Goal: Task Accomplishment & Management: Complete application form

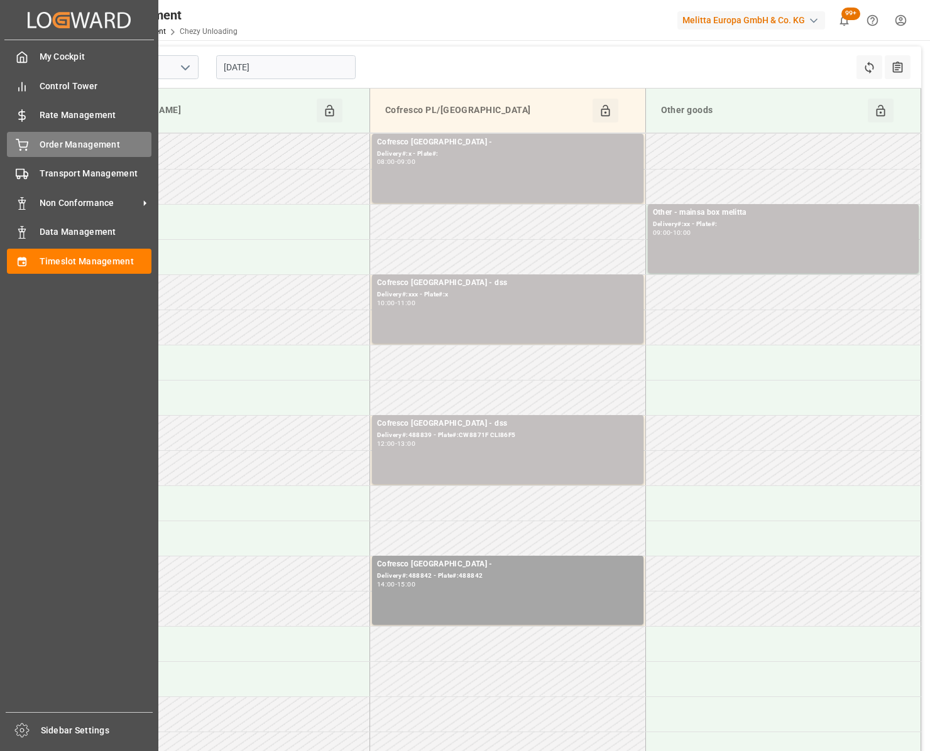
click at [29, 134] on div "Order Management Order Management" at bounding box center [79, 144] width 144 height 24
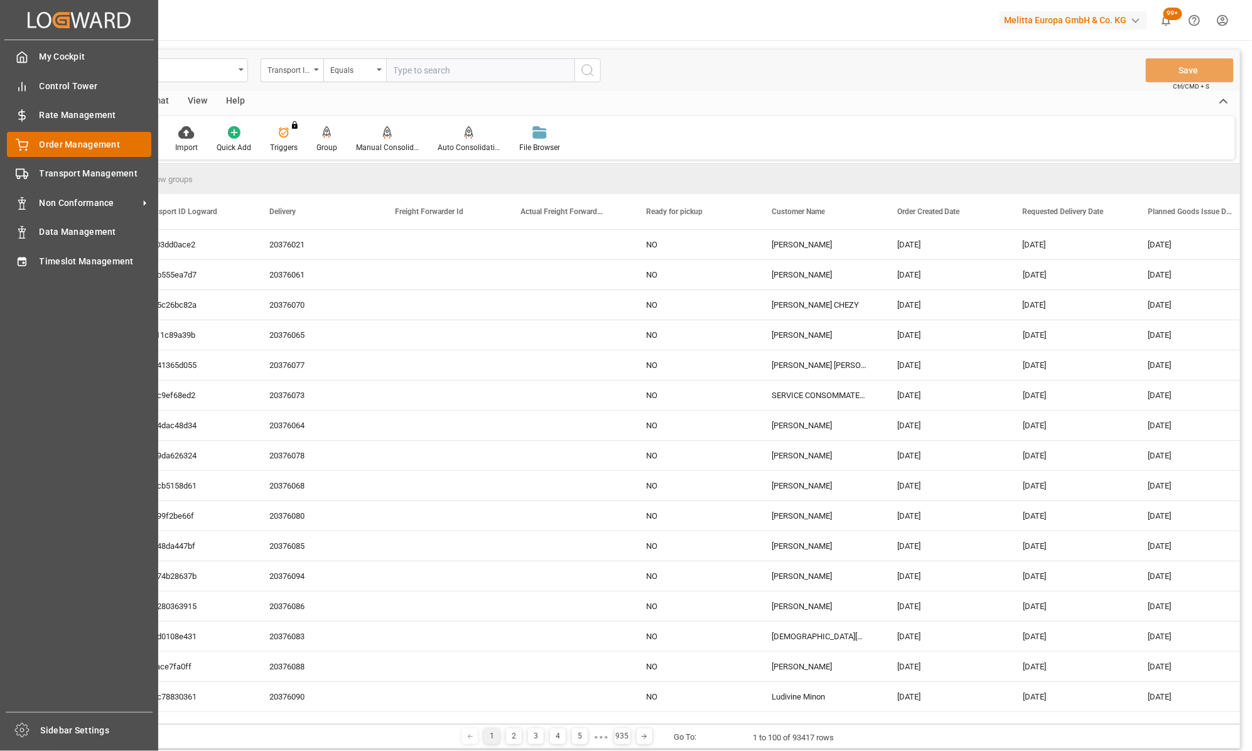
click at [33, 136] on div "Order Management Order Management" at bounding box center [79, 144] width 144 height 24
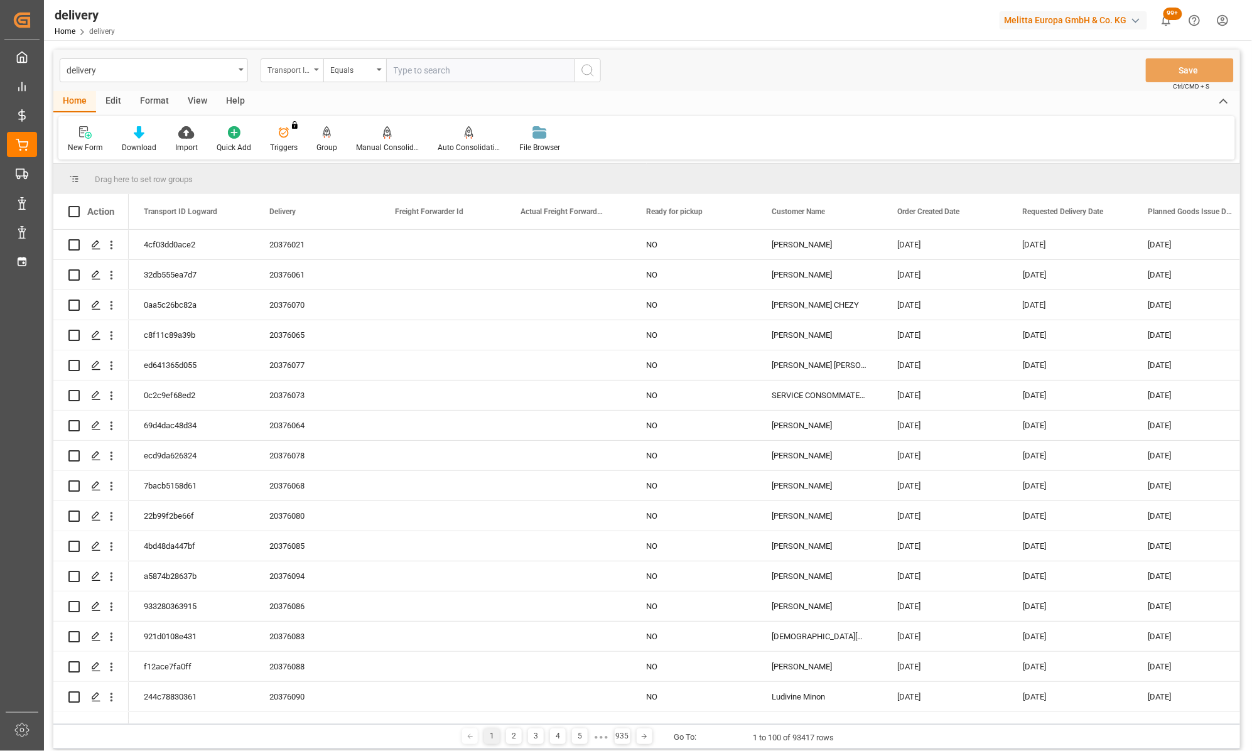
click at [315, 70] on icon "open menu" at bounding box center [316, 69] width 5 height 3
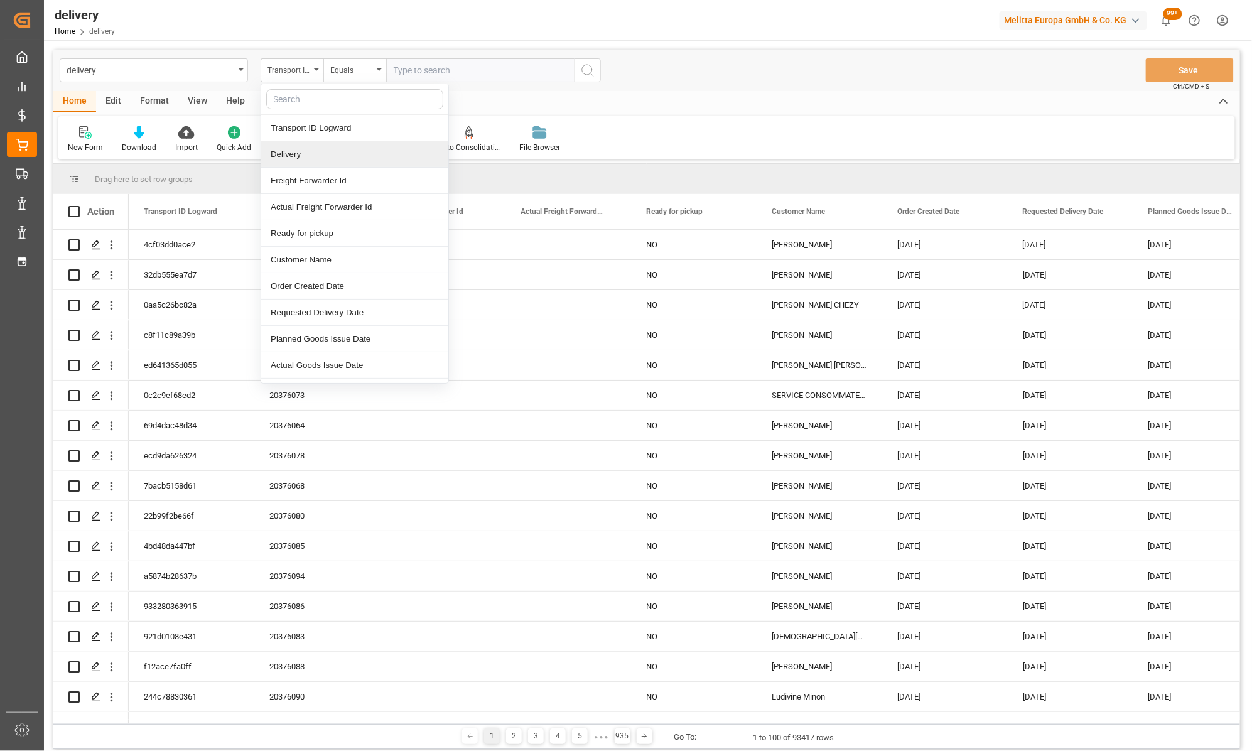
click at [292, 166] on div "Delivery" at bounding box center [354, 154] width 187 height 26
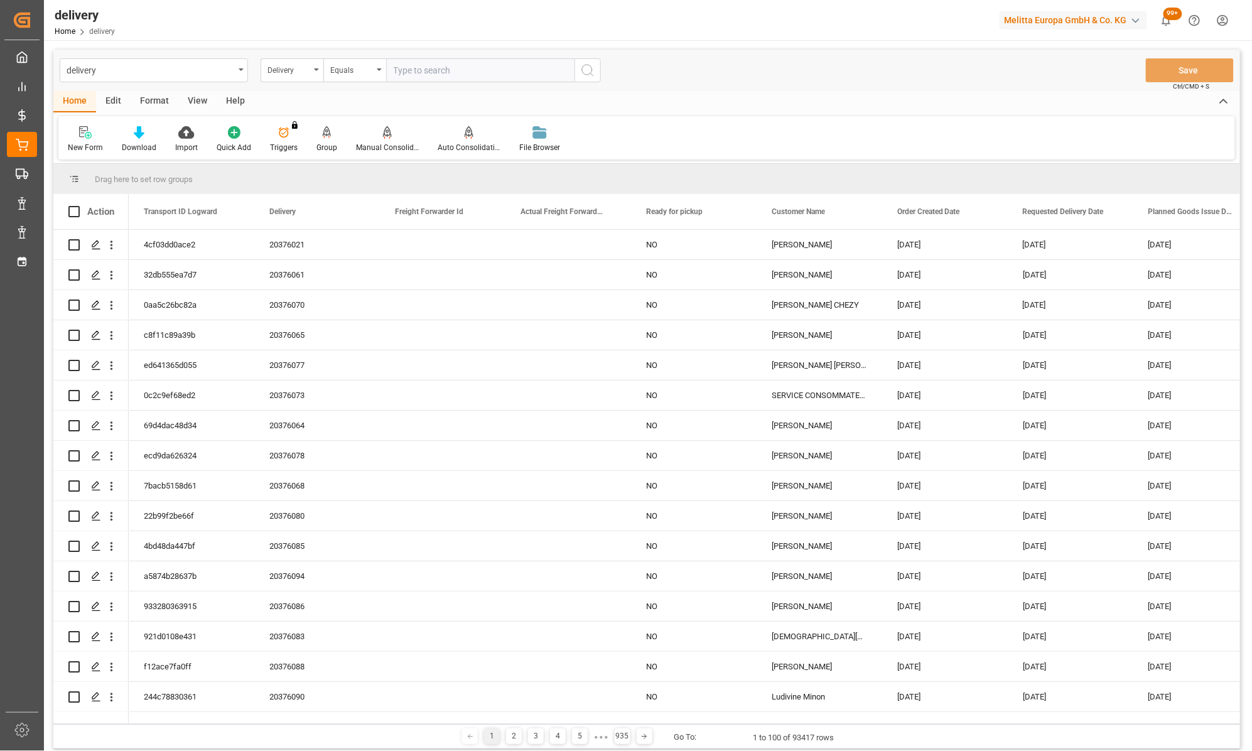
click at [403, 60] on input "text" at bounding box center [480, 70] width 188 height 24
type input "20376202"
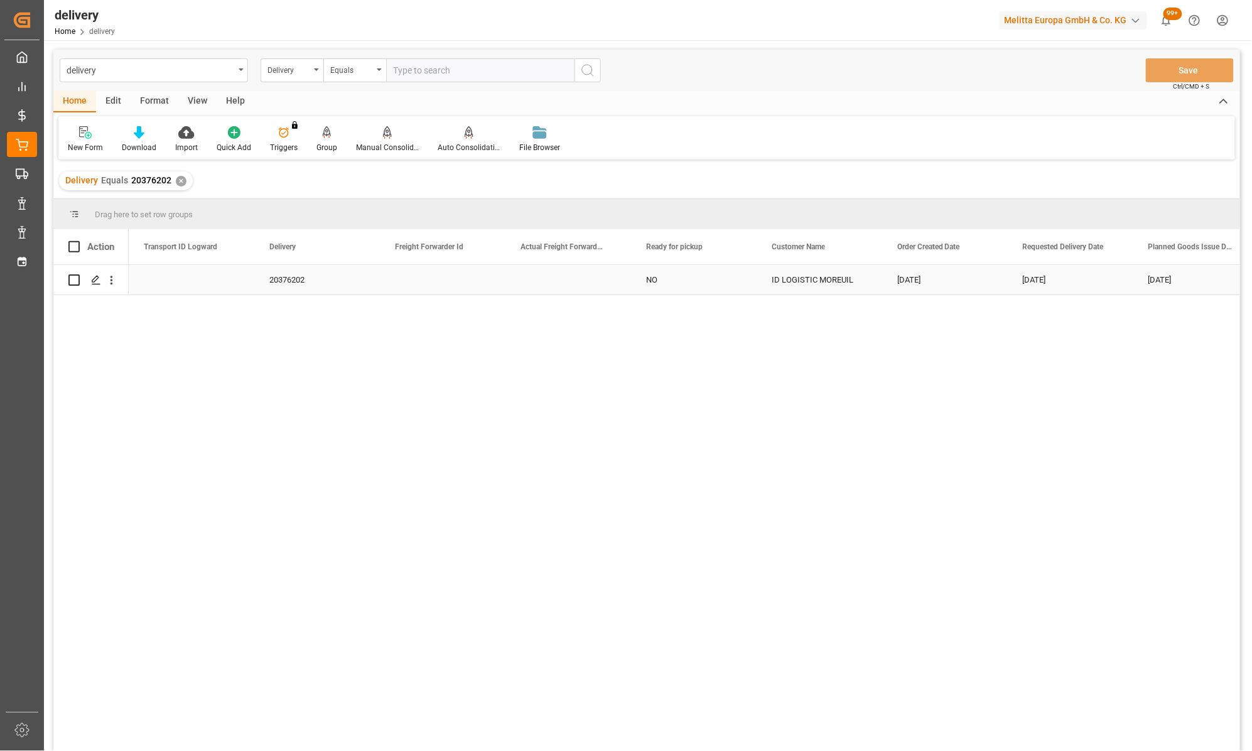
click at [77, 278] on input "Press Space to toggle row selection (unchecked)" at bounding box center [73, 279] width 11 height 11
checkbox input "true"
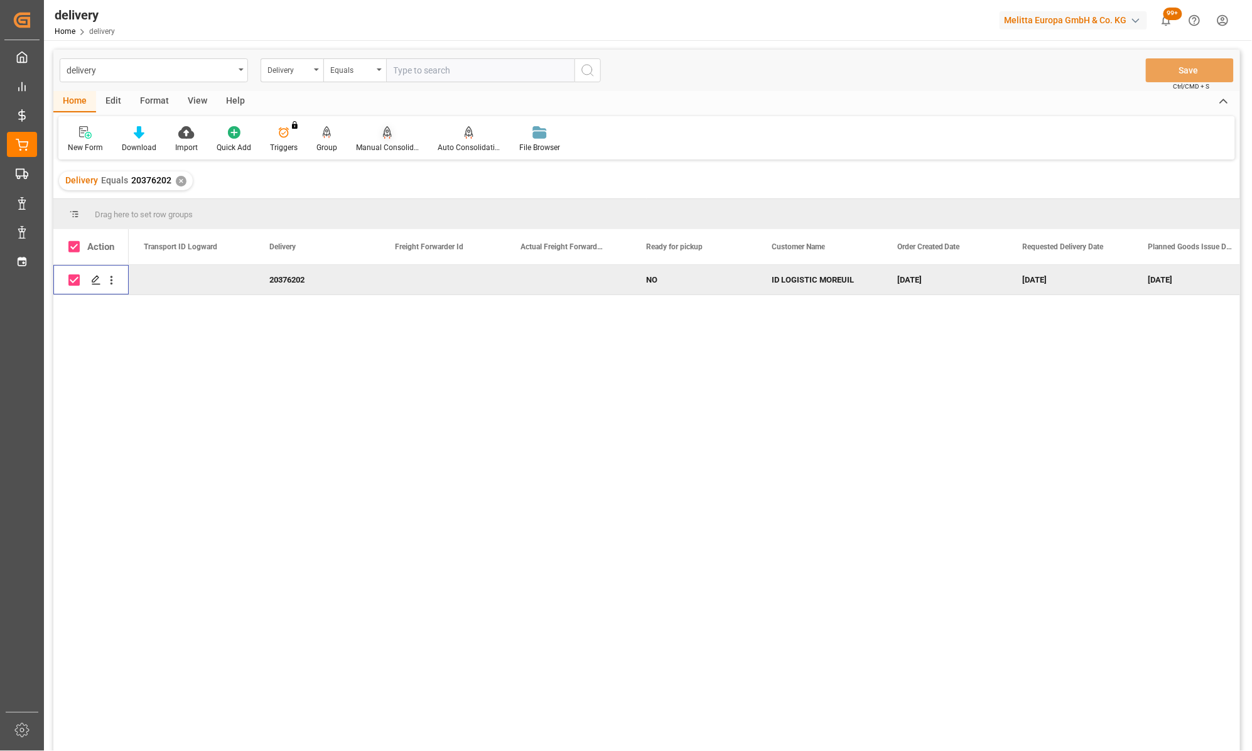
click at [379, 137] on div at bounding box center [387, 132] width 63 height 13
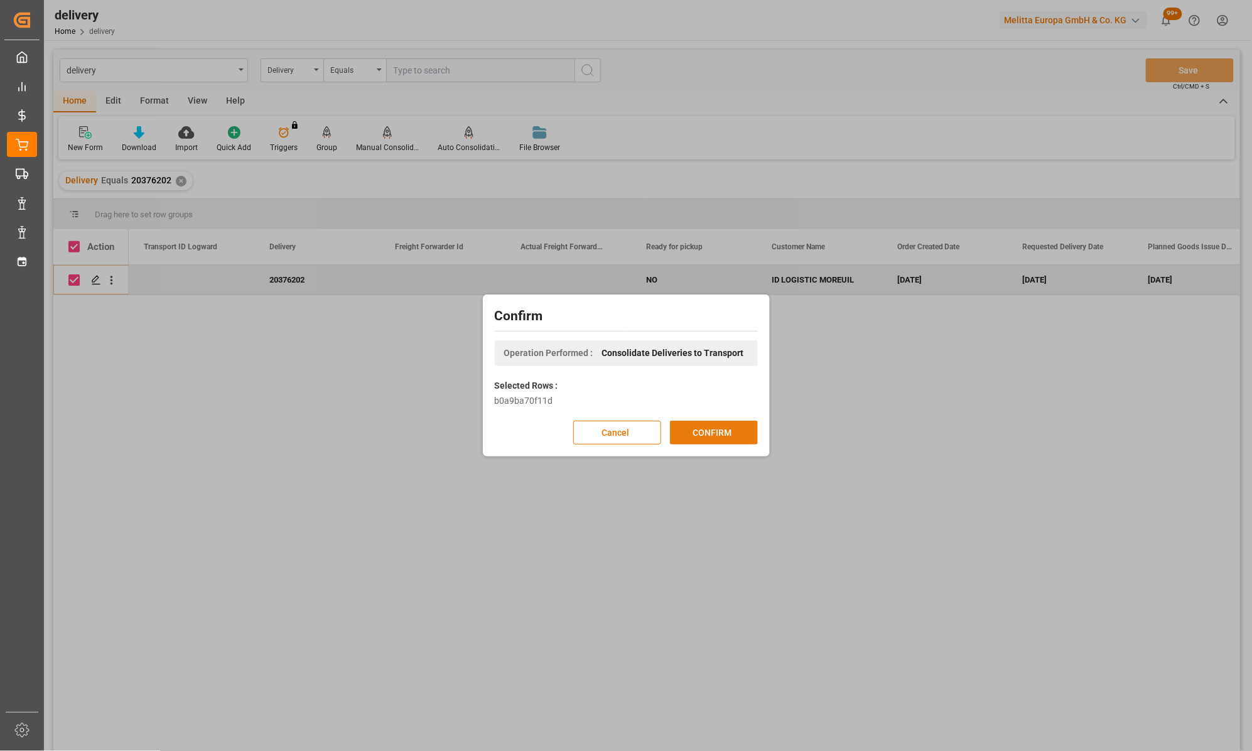
click at [699, 427] on button "CONFIRM" at bounding box center [714, 433] width 88 height 24
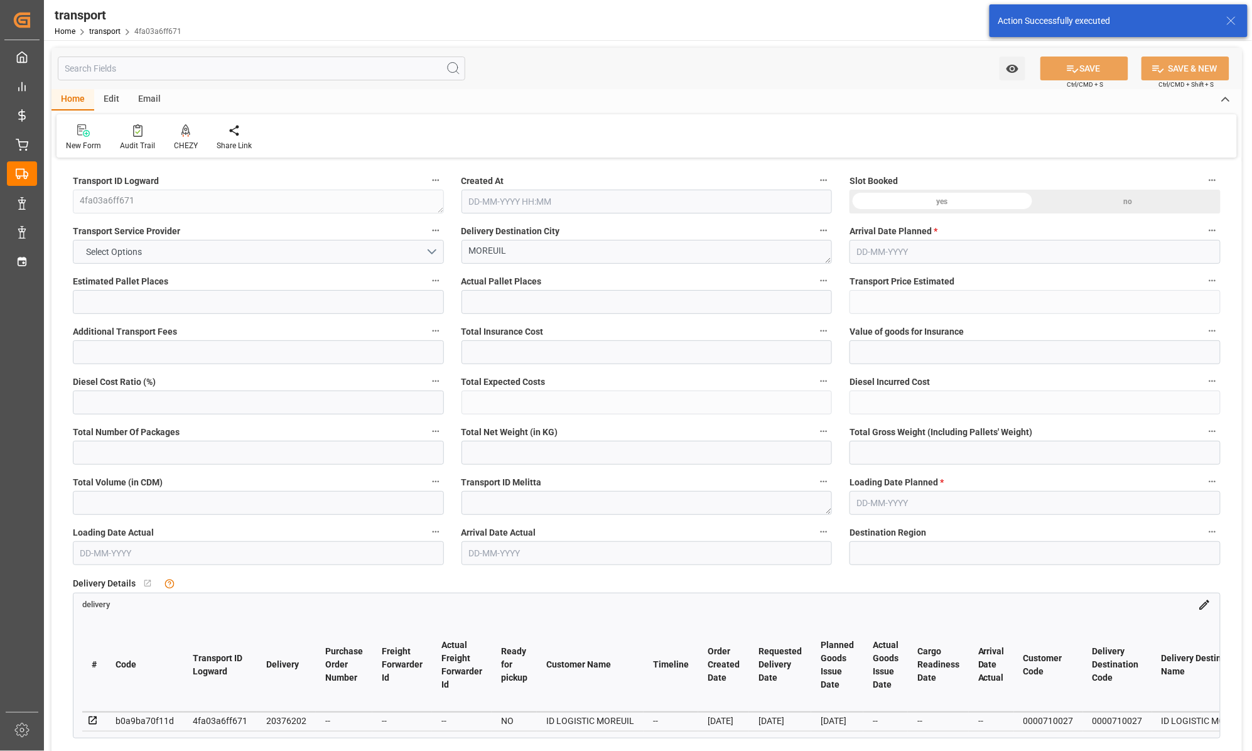
type input "24"
type input "0"
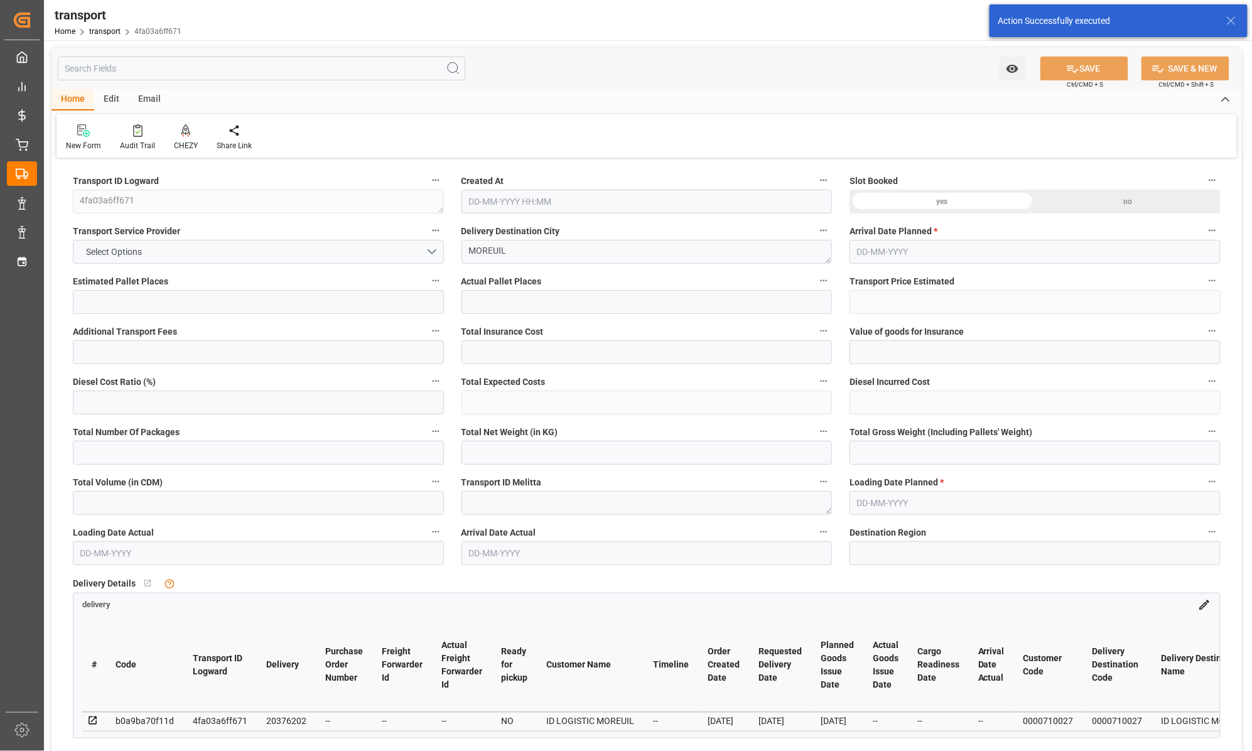
type input "0"
type input "5591.4"
type input "7408.236"
type input "33091.2"
type input "80"
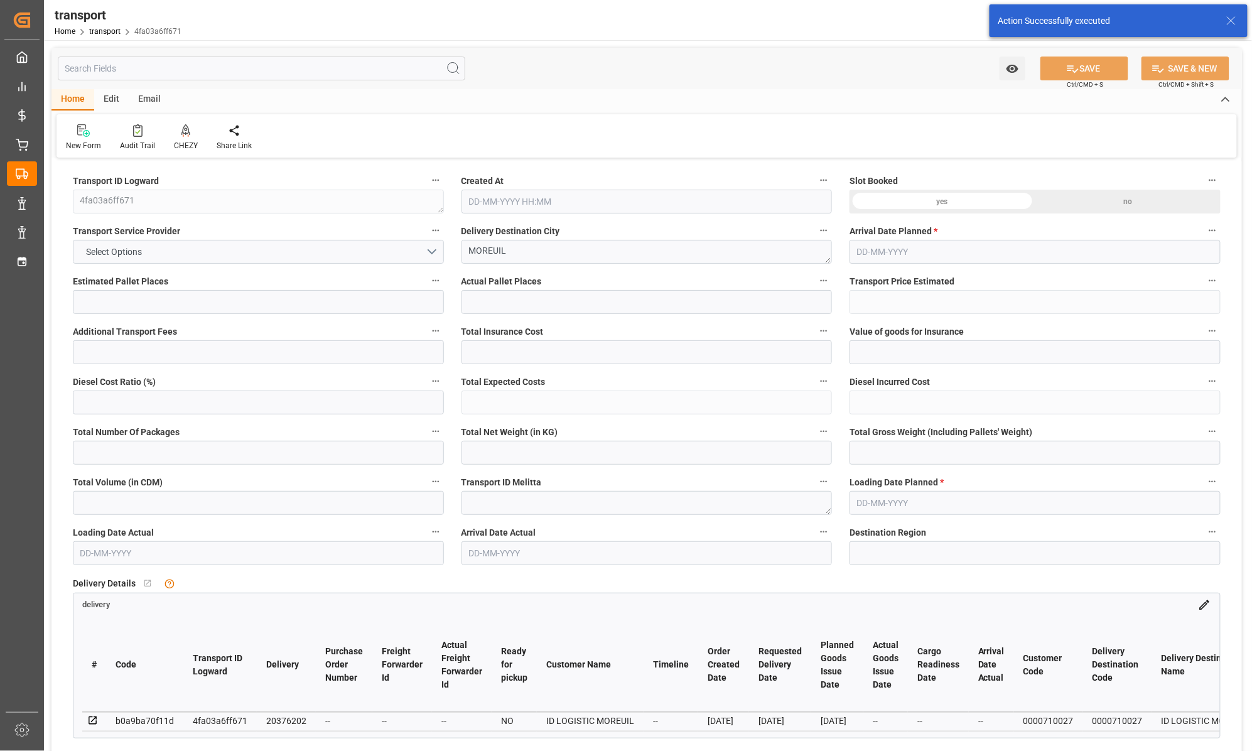
type input "0"
type input "19"
type input "30"
type input "101"
type input "7408.236"
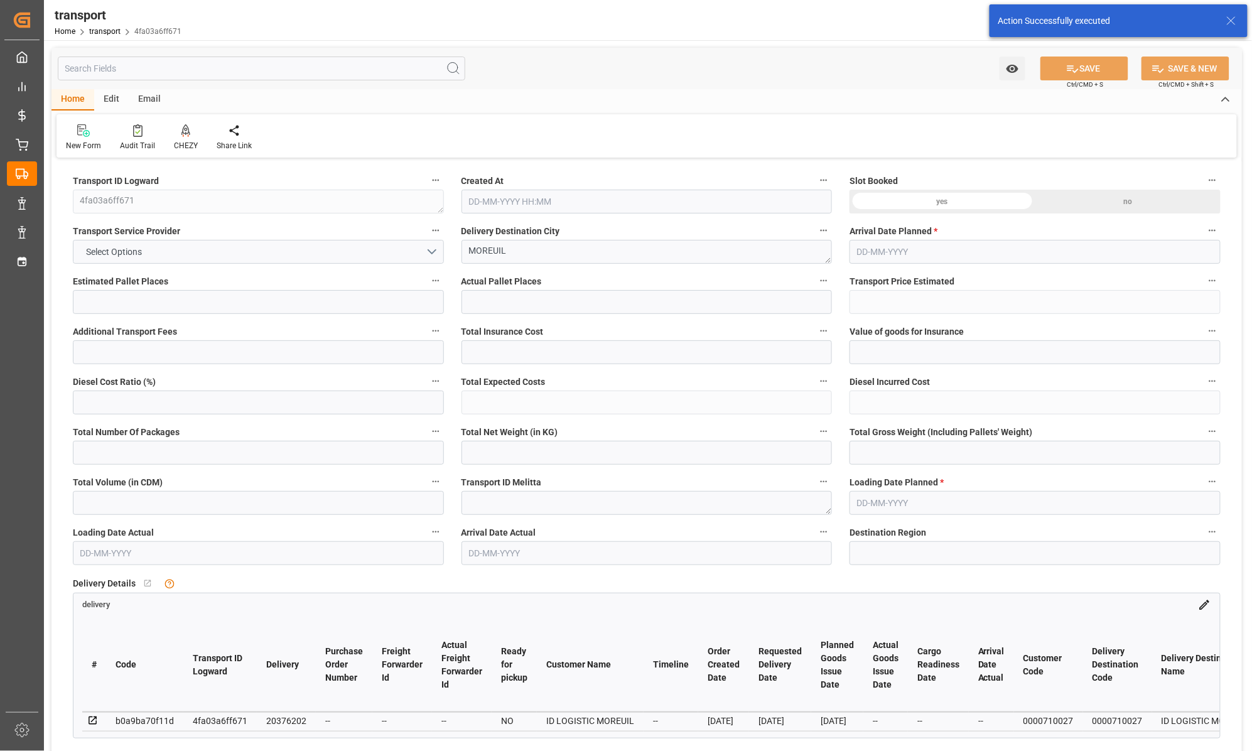
type input "0"
type input "4710.8598"
type input "0"
type input "21"
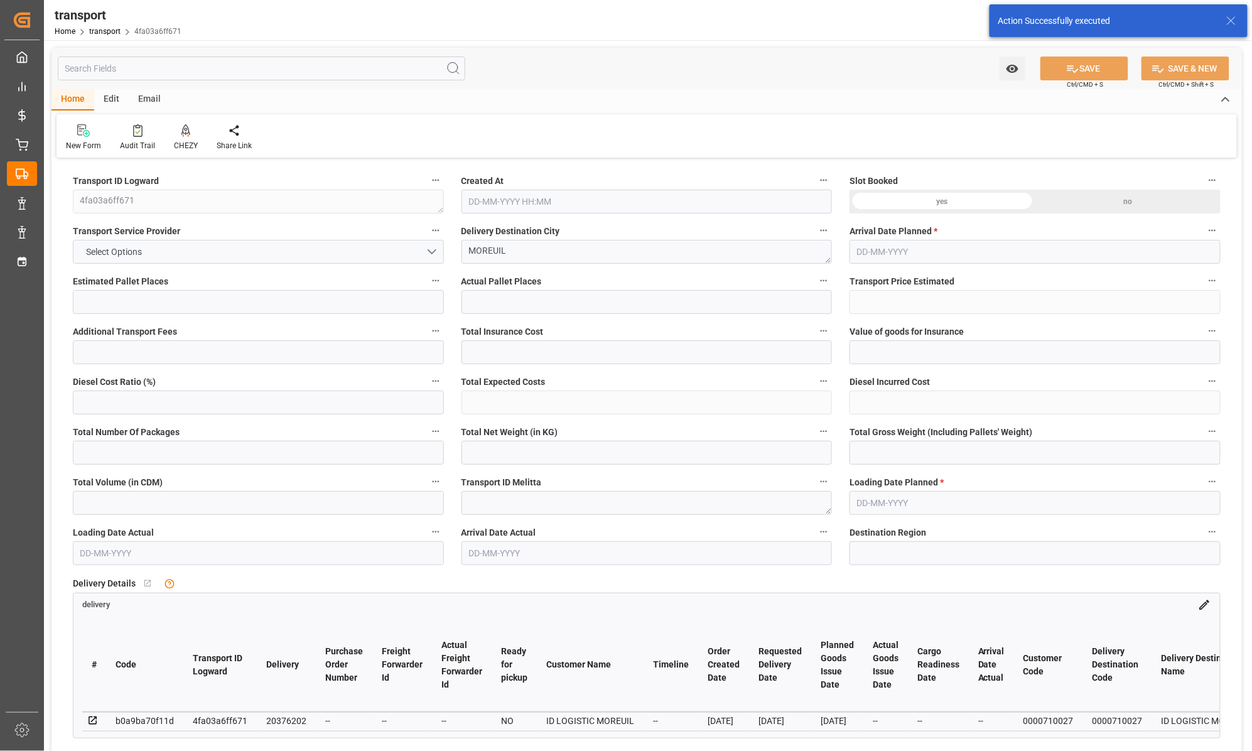
type input "35"
type input "13-08-2025 13:08"
type input "[DATE]"
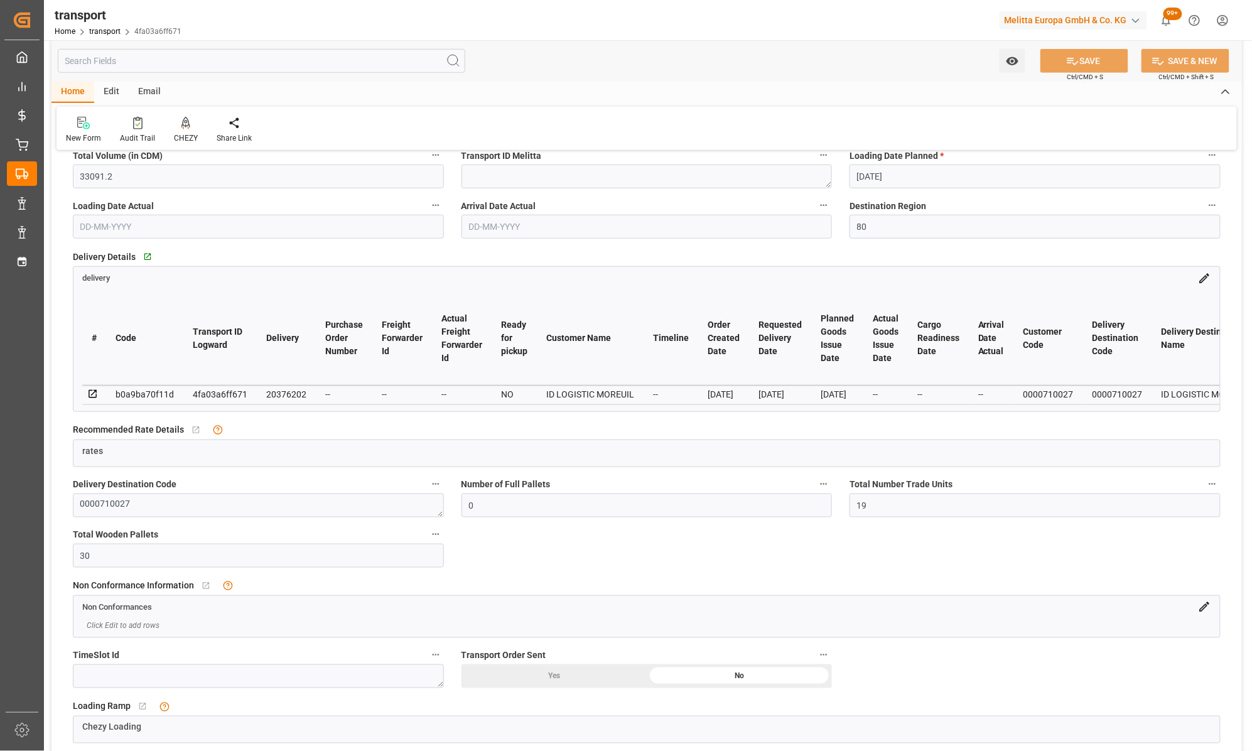
scroll to position [167, 0]
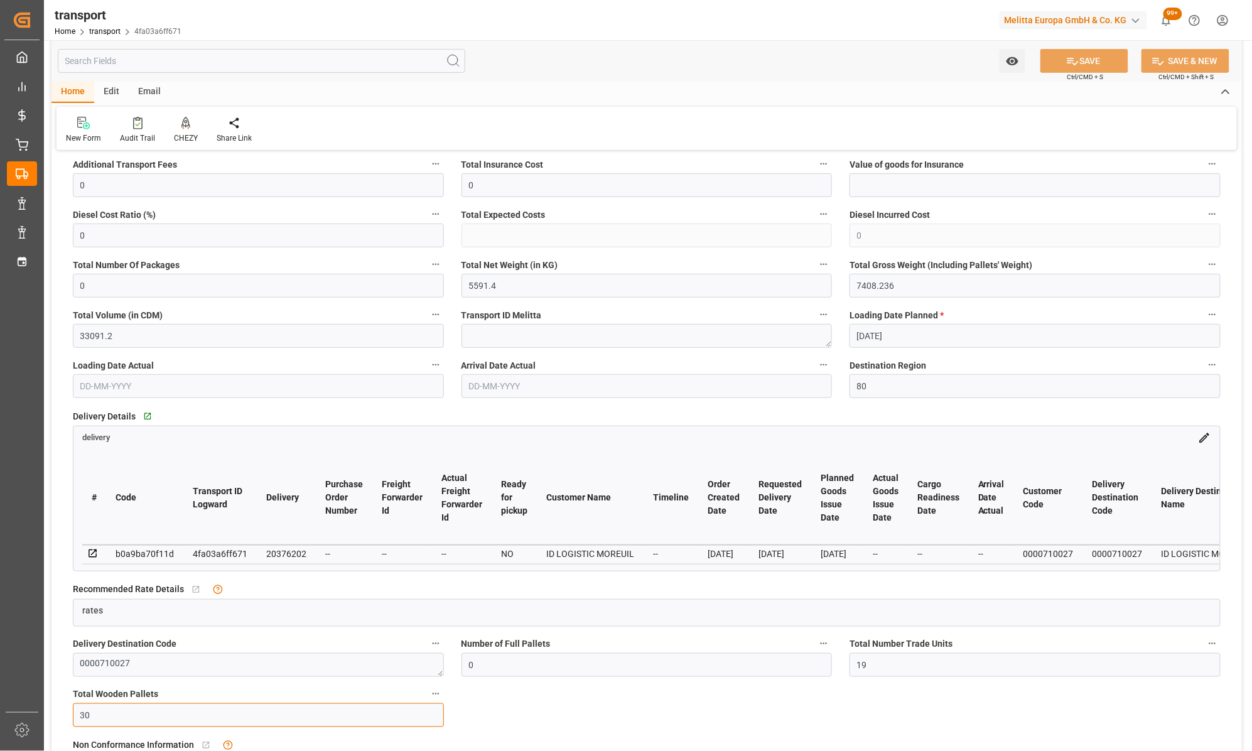
drag, startPoint x: 127, startPoint y: 721, endPoint x: 69, endPoint y: 729, distance: 58.3
click at [69, 729] on div "Total Wooden Pallets 30" at bounding box center [258, 706] width 389 height 50
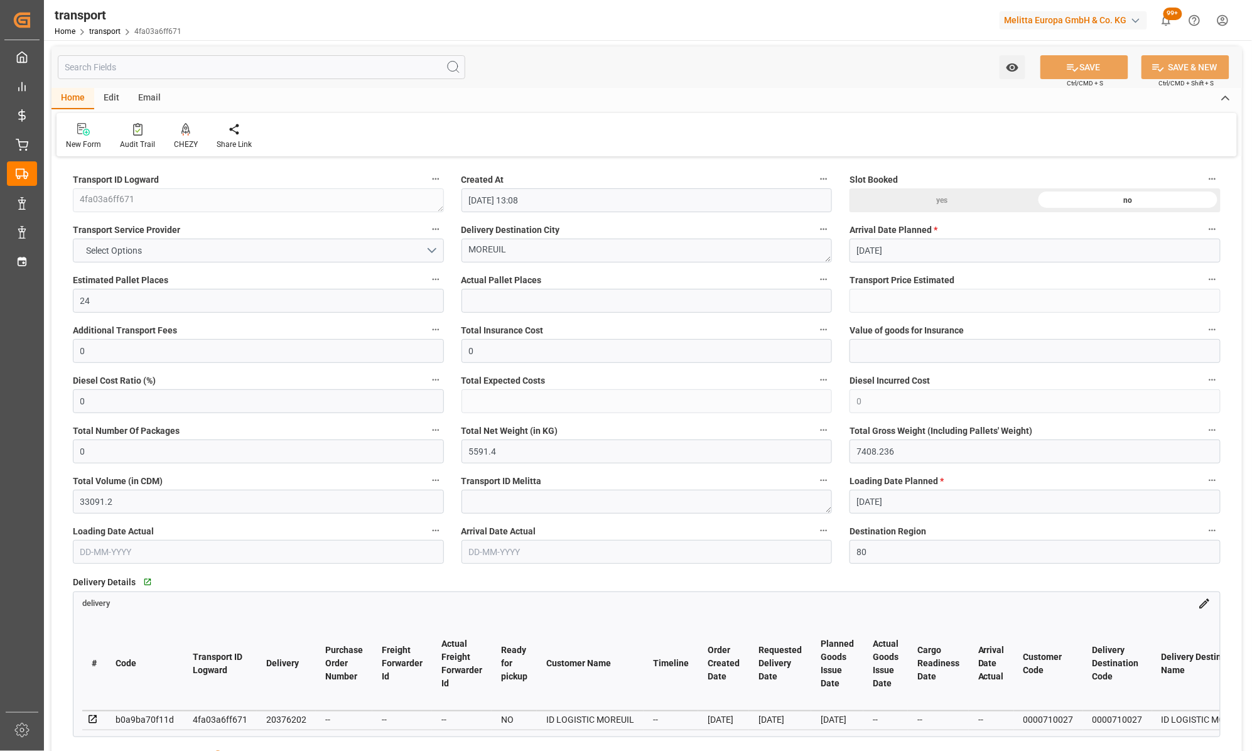
scroll to position [0, 0]
drag, startPoint x: 174, startPoint y: 310, endPoint x: 53, endPoint y: 315, distance: 121.3
click at [397, 244] on button "Select Options" at bounding box center [258, 252] width 371 height 24
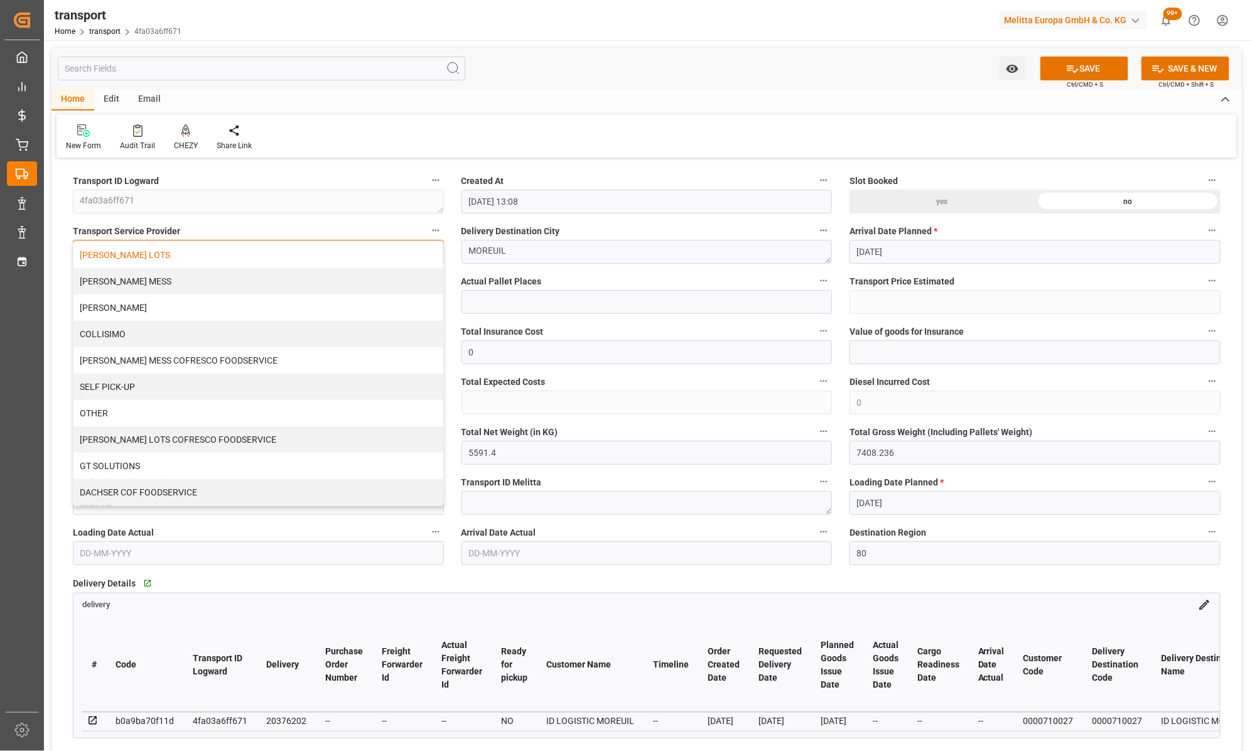
click at [392, 256] on div "KUEHNE LOTS" at bounding box center [258, 255] width 370 height 26
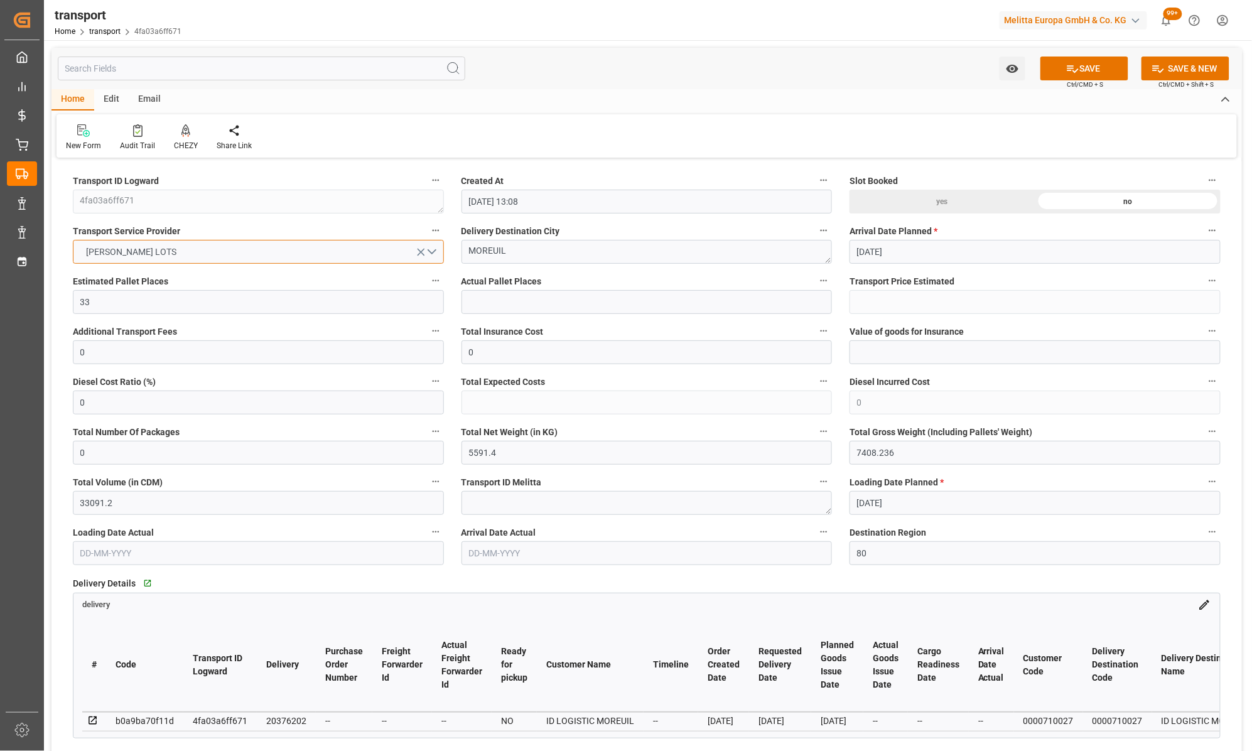
click at [392, 251] on button "KUEHNE LOTS" at bounding box center [258, 252] width 371 height 24
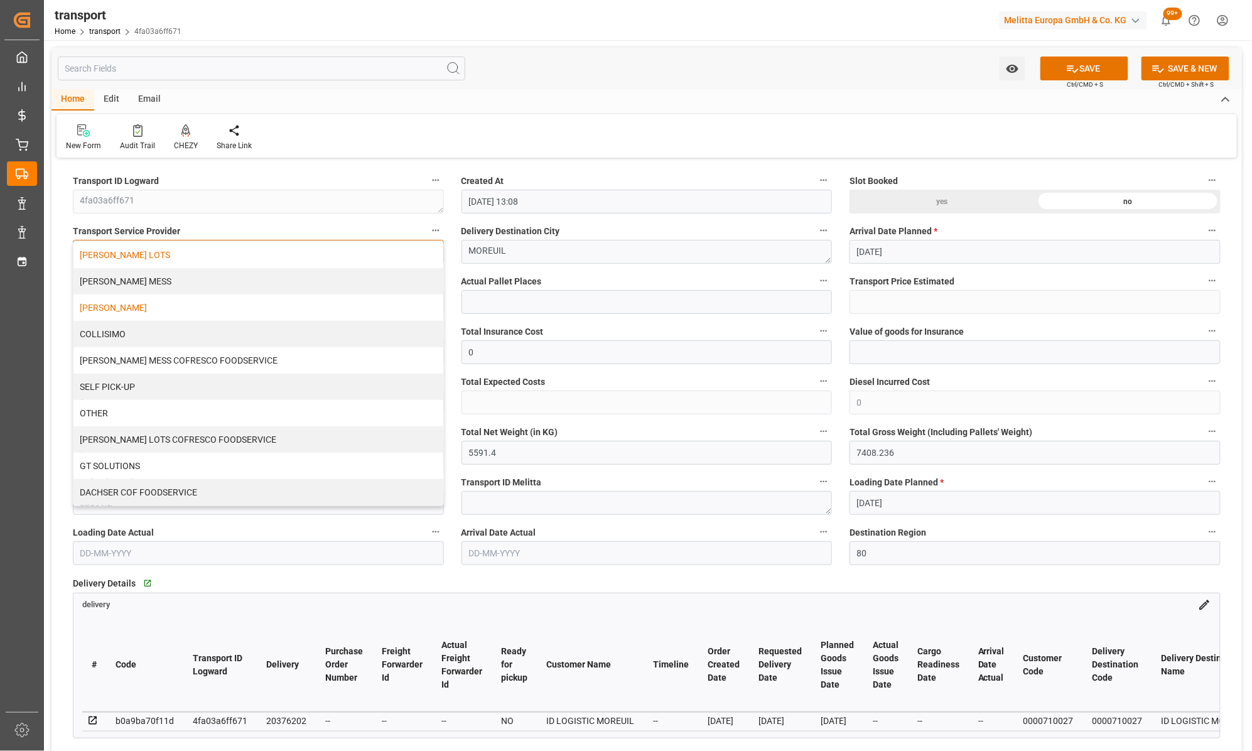
click at [189, 307] on div "DELISLE" at bounding box center [258, 308] width 370 height 26
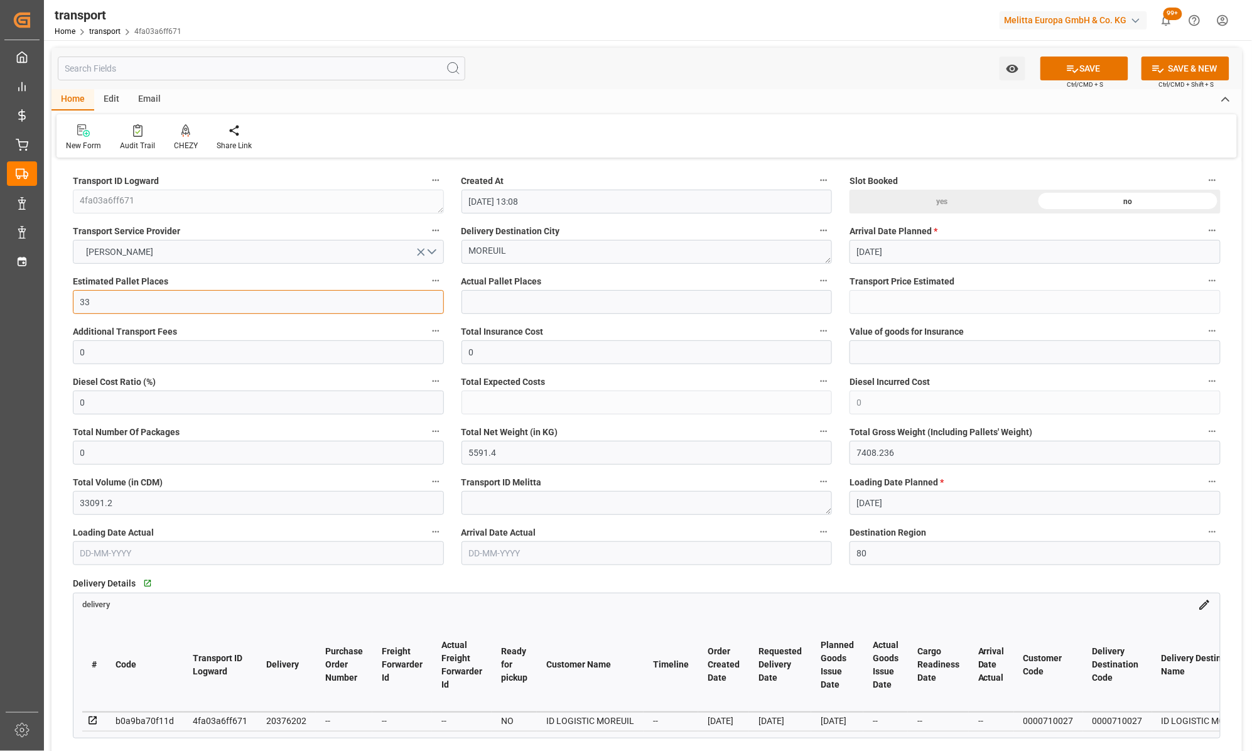
drag, startPoint x: 209, startPoint y: 309, endPoint x: -24, endPoint y: 360, distance: 239.1
click at [0, 360] on html "Created by potrace 1.15, written by Peter Selinger 2001-2017 Created by potrace…" at bounding box center [626, 375] width 1252 height 751
click at [1069, 62] on icon at bounding box center [1072, 68] width 13 height 13
type input "24"
type input "421.75"
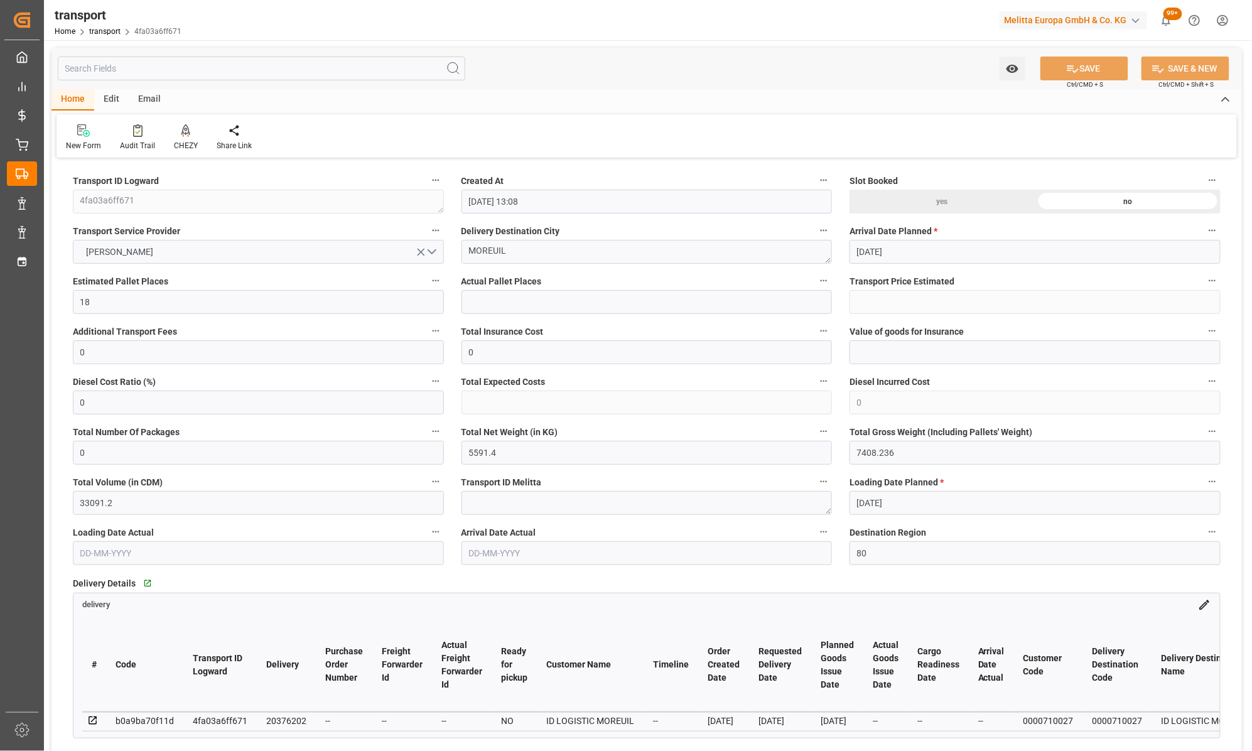
type input "404.6691"
type input "-17.0809"
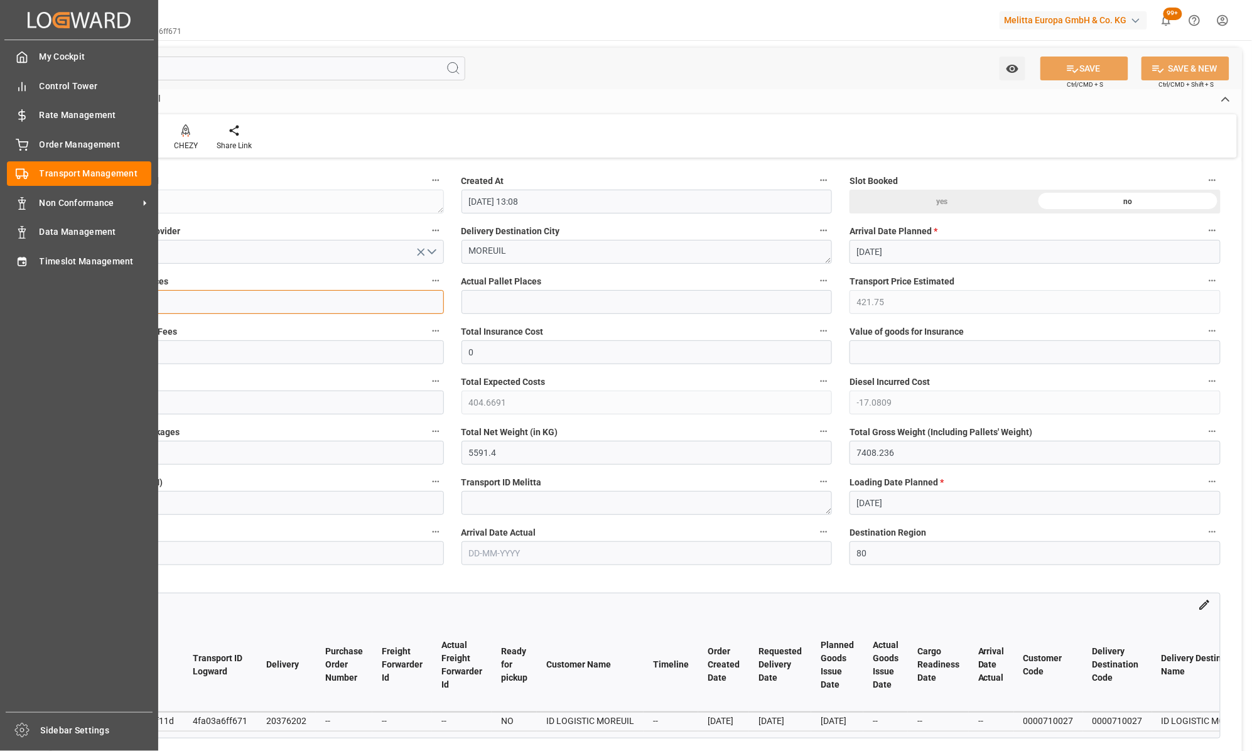
drag, startPoint x: 109, startPoint y: 296, endPoint x: 1, endPoint y: 320, distance: 109.9
click at [1, 320] on div "Created by potrace 1.15, written by Peter Selinger 2001-2017 Created by potrace…" at bounding box center [626, 375] width 1252 height 751
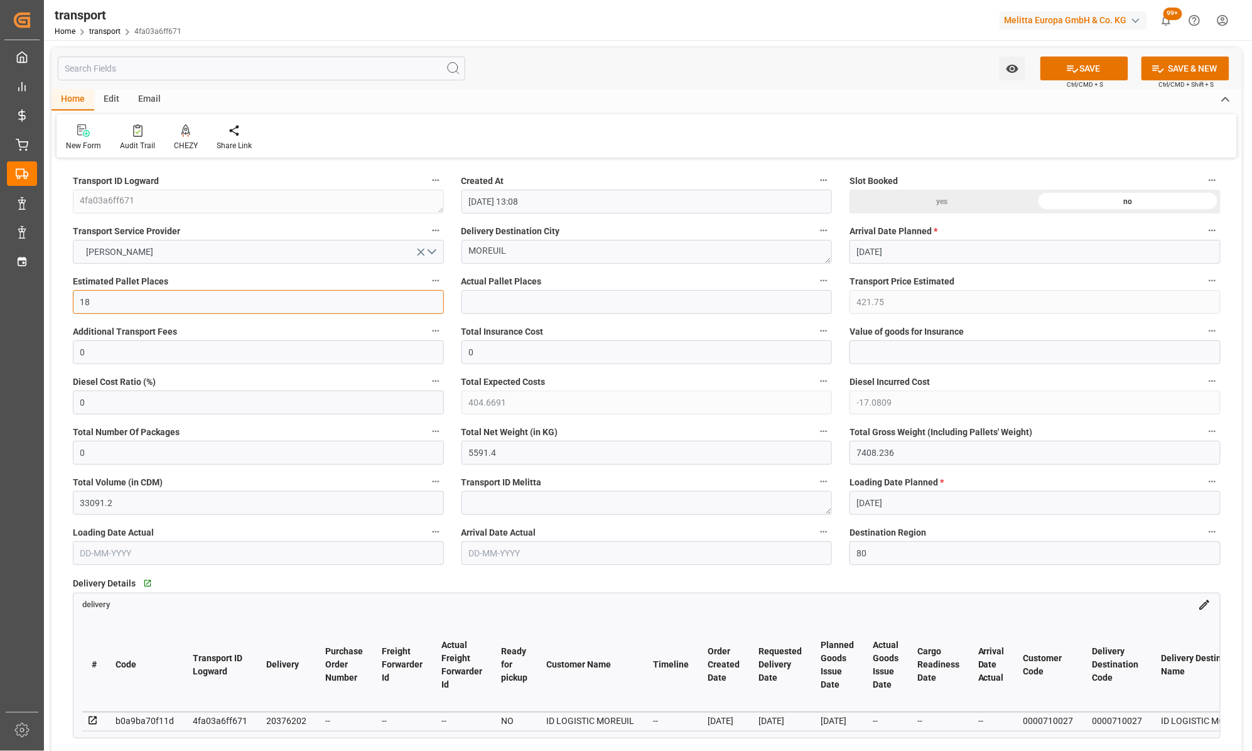
drag, startPoint x: 58, startPoint y: 285, endPoint x: 8, endPoint y: 280, distance: 50.4
click at [8, 280] on div "Created by potrace 1.15, written by Peter Selinger 2001-2017 Created by potrace…" at bounding box center [626, 375] width 1252 height 751
type input "24"
click at [1079, 66] on button "SAVE" at bounding box center [1085, 69] width 88 height 24
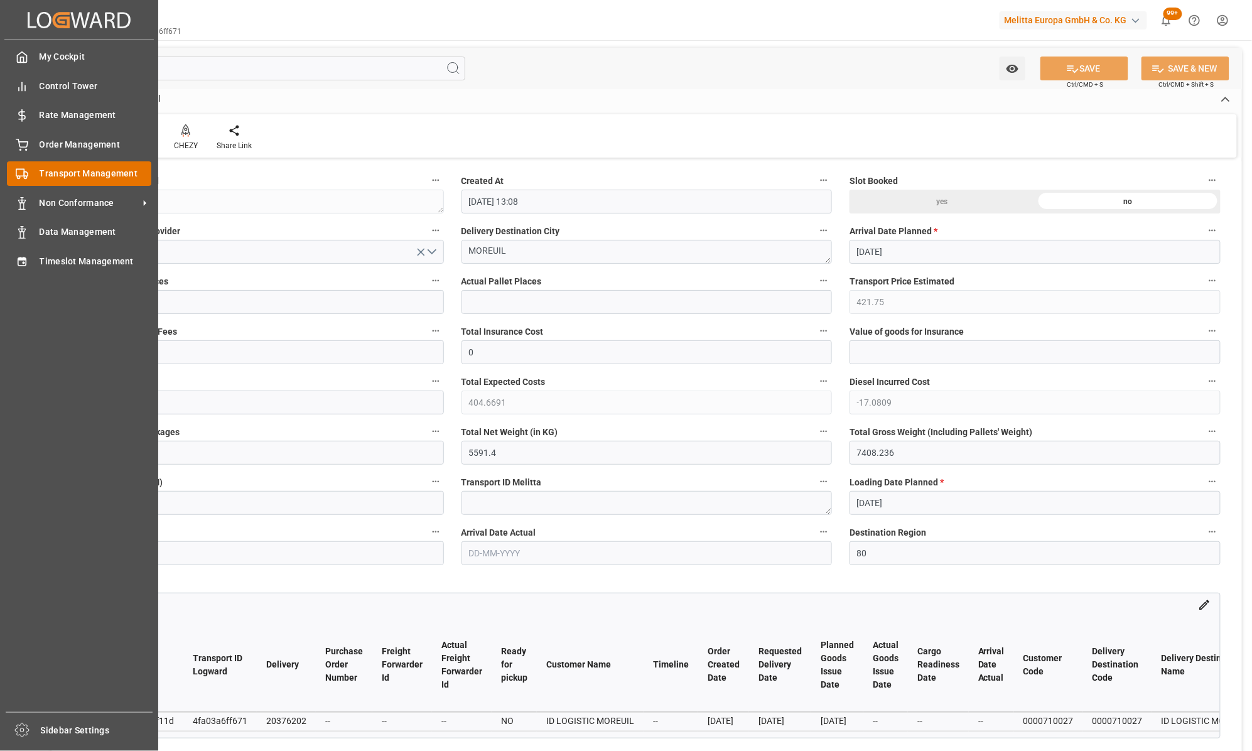
click at [55, 170] on span "Transport Management" at bounding box center [96, 173] width 112 height 13
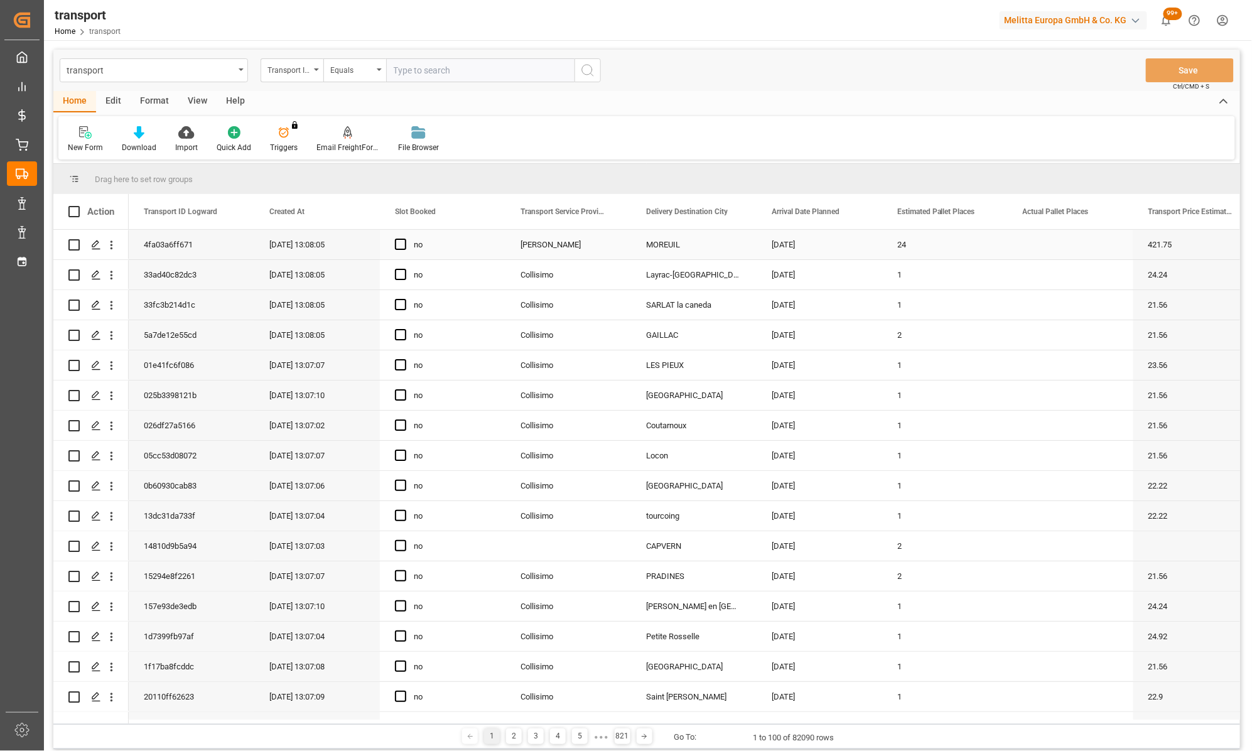
click at [165, 247] on div "4fa03a6ff671" at bounding box center [192, 245] width 126 height 30
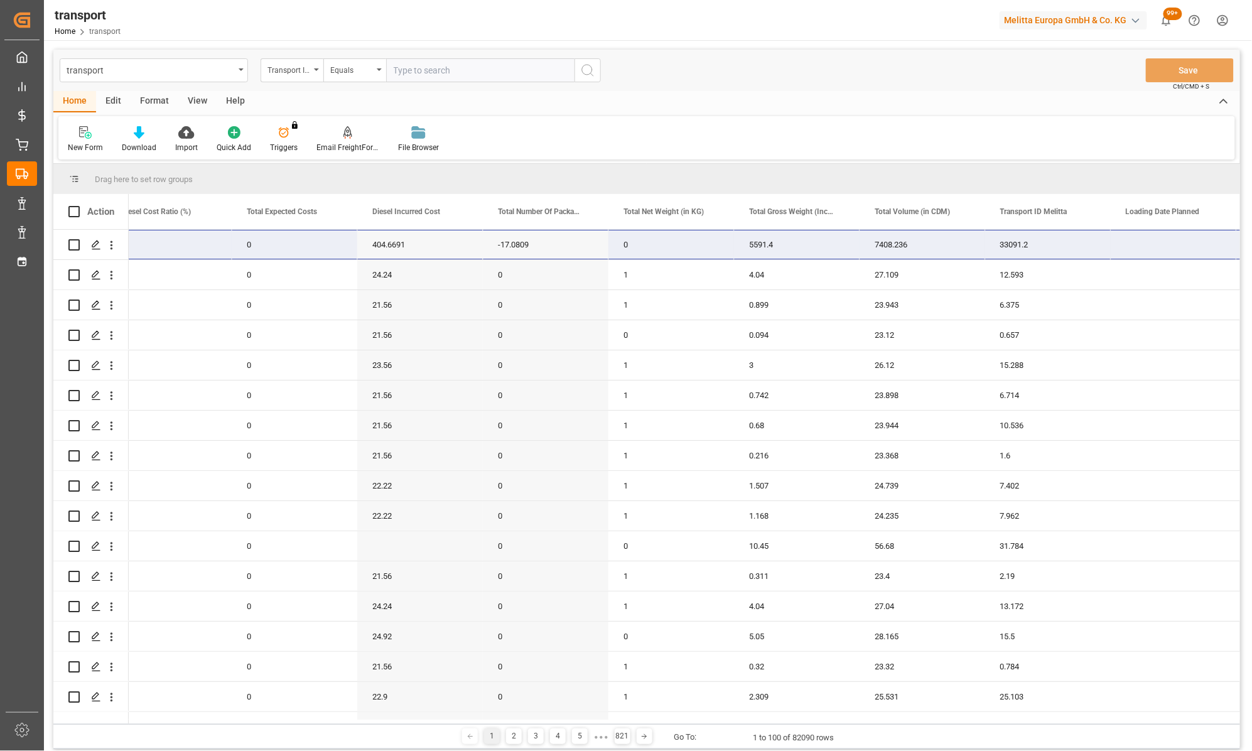
scroll to position [0, 1530]
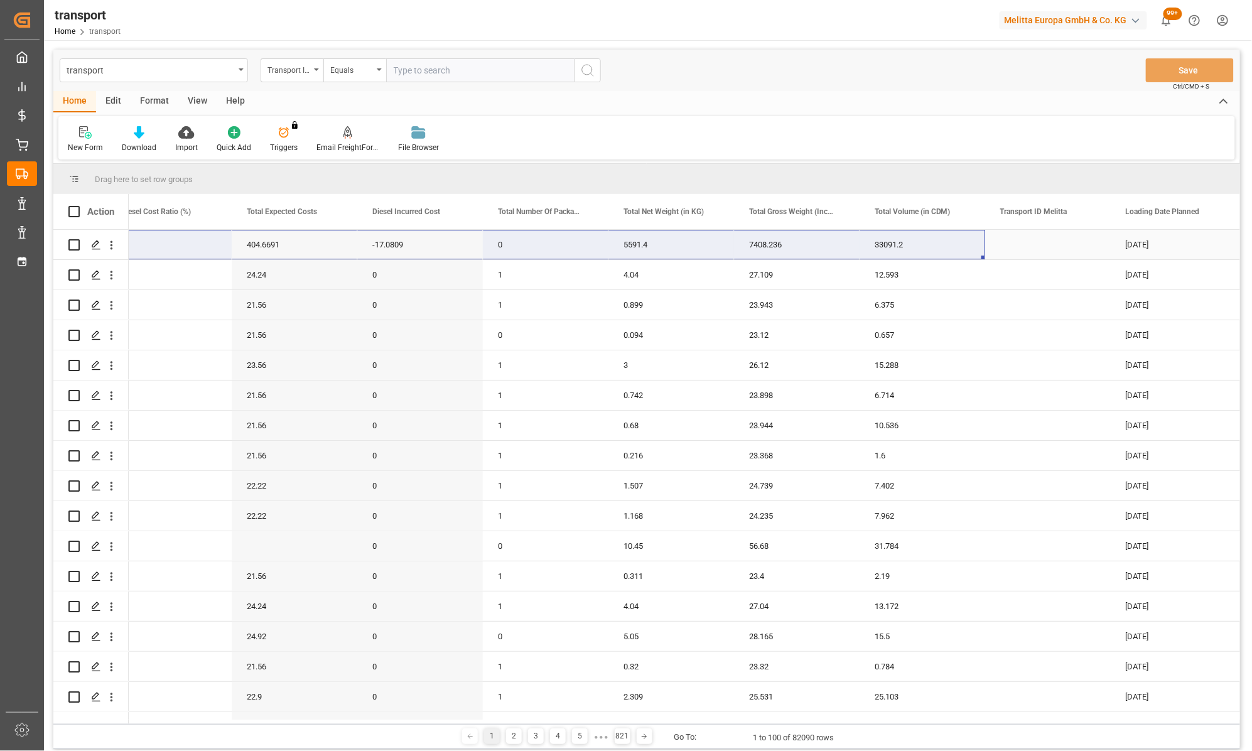
click at [510, 254] on div "0" at bounding box center [546, 245] width 126 height 30
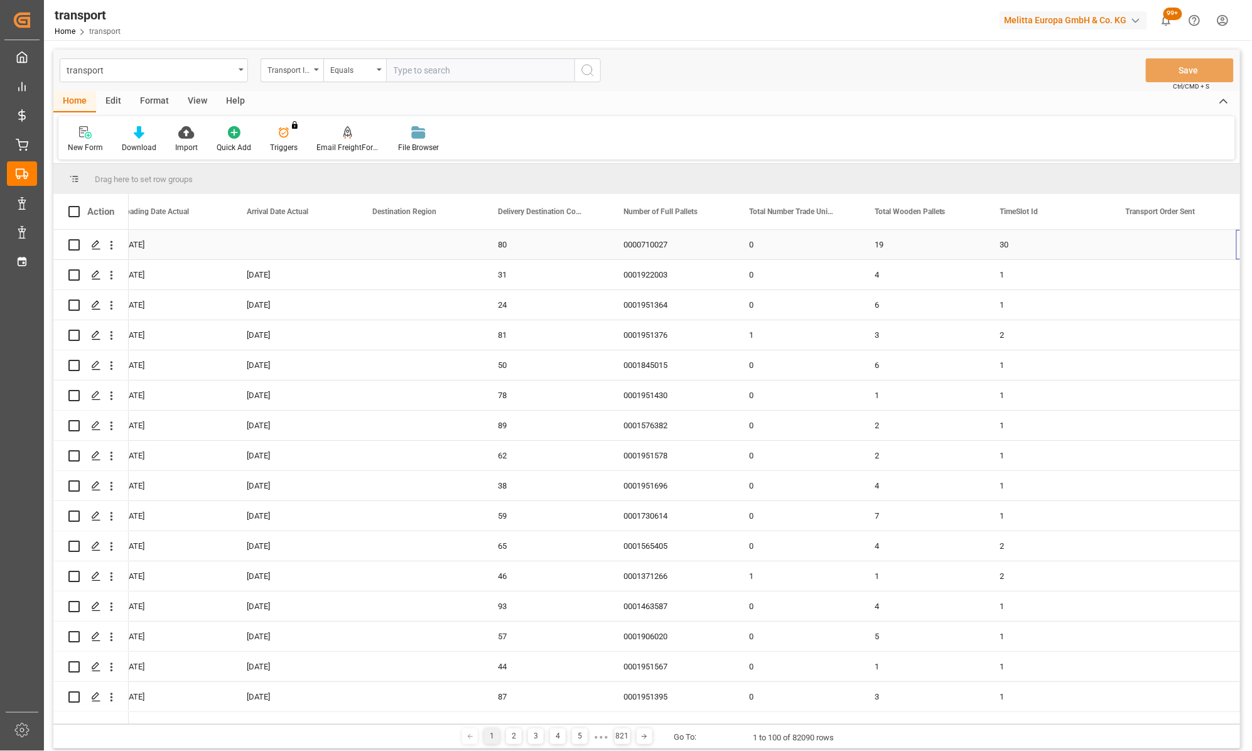
scroll to position [0, 2661]
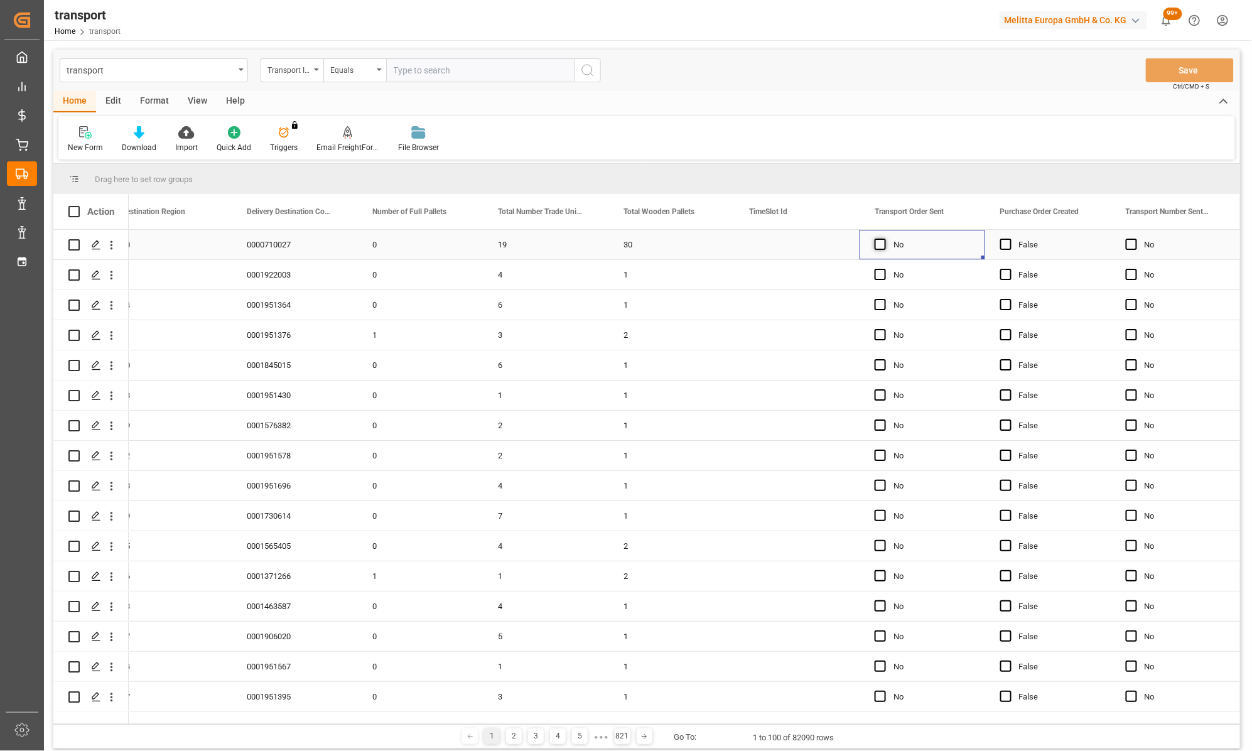
click at [880, 239] on span "Press SPACE to select this row." at bounding box center [880, 244] width 11 height 11
click at [884, 239] on input "Press SPACE to select this row." at bounding box center [884, 239] width 0 height 0
click at [1181, 70] on button "Save" at bounding box center [1190, 70] width 88 height 24
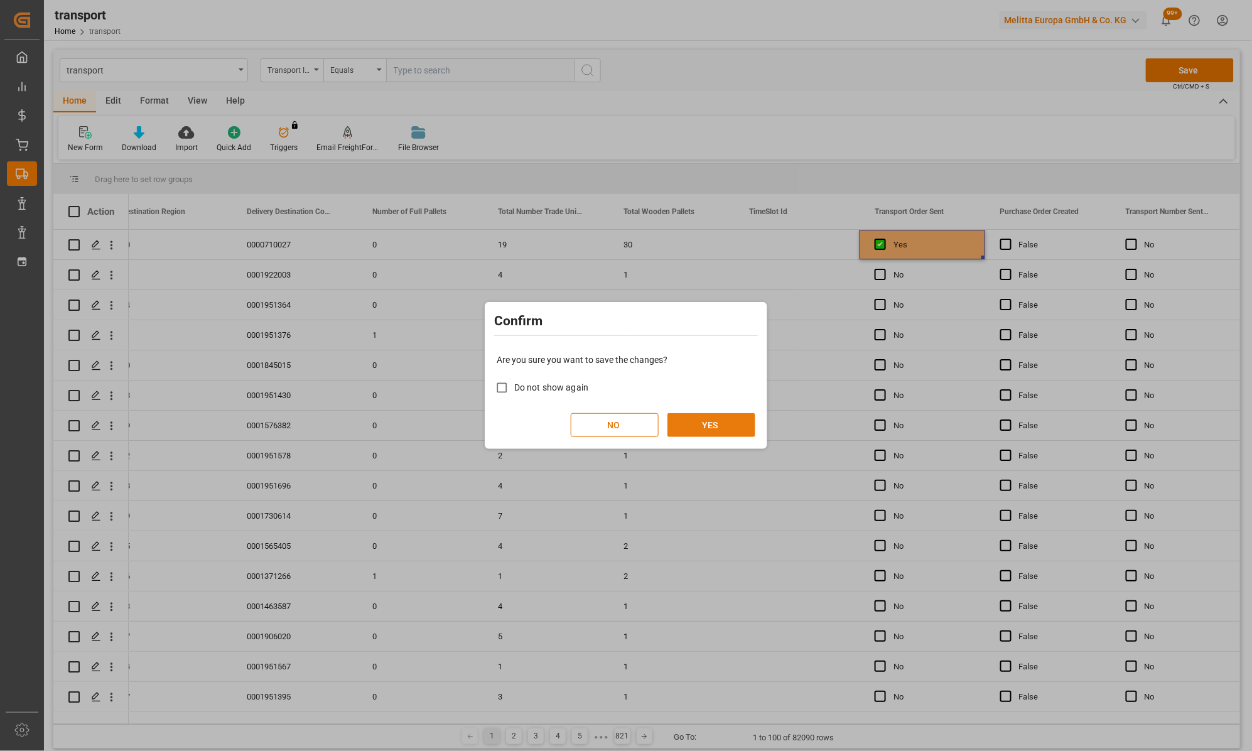
click at [726, 422] on button "YES" at bounding box center [712, 425] width 88 height 24
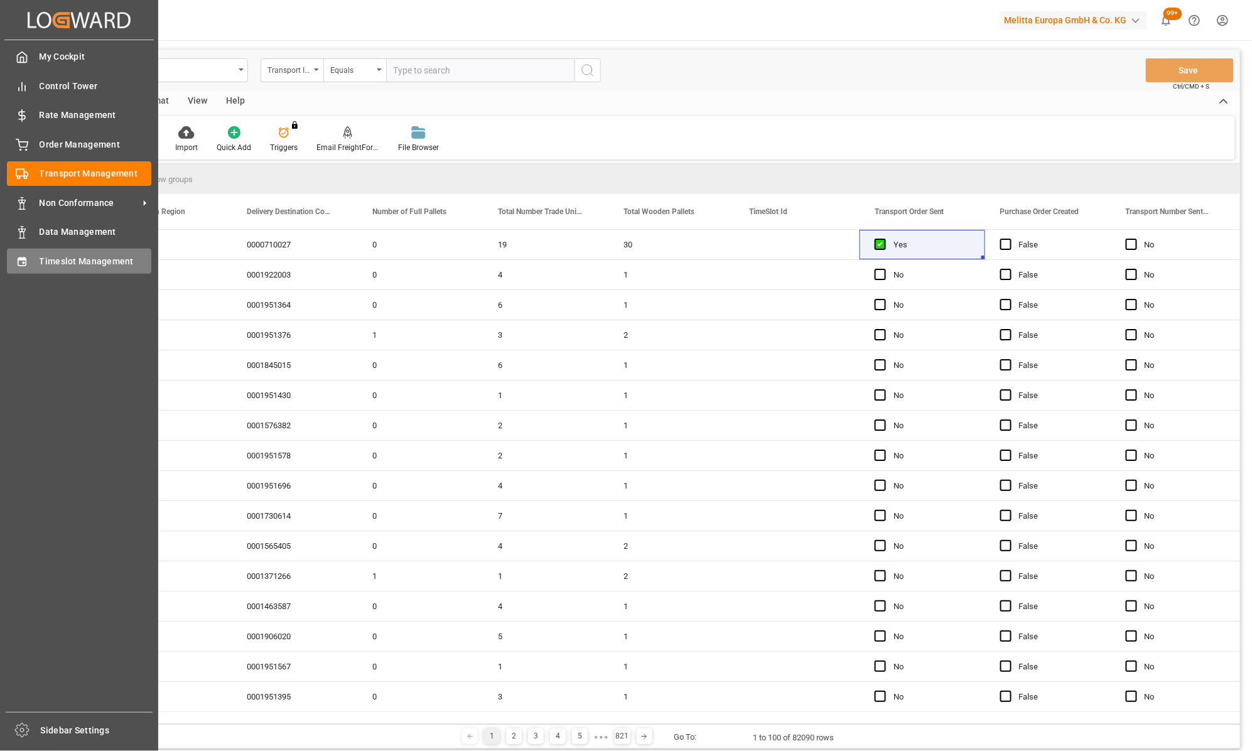
click at [20, 257] on icon at bounding box center [22, 261] width 8 height 9
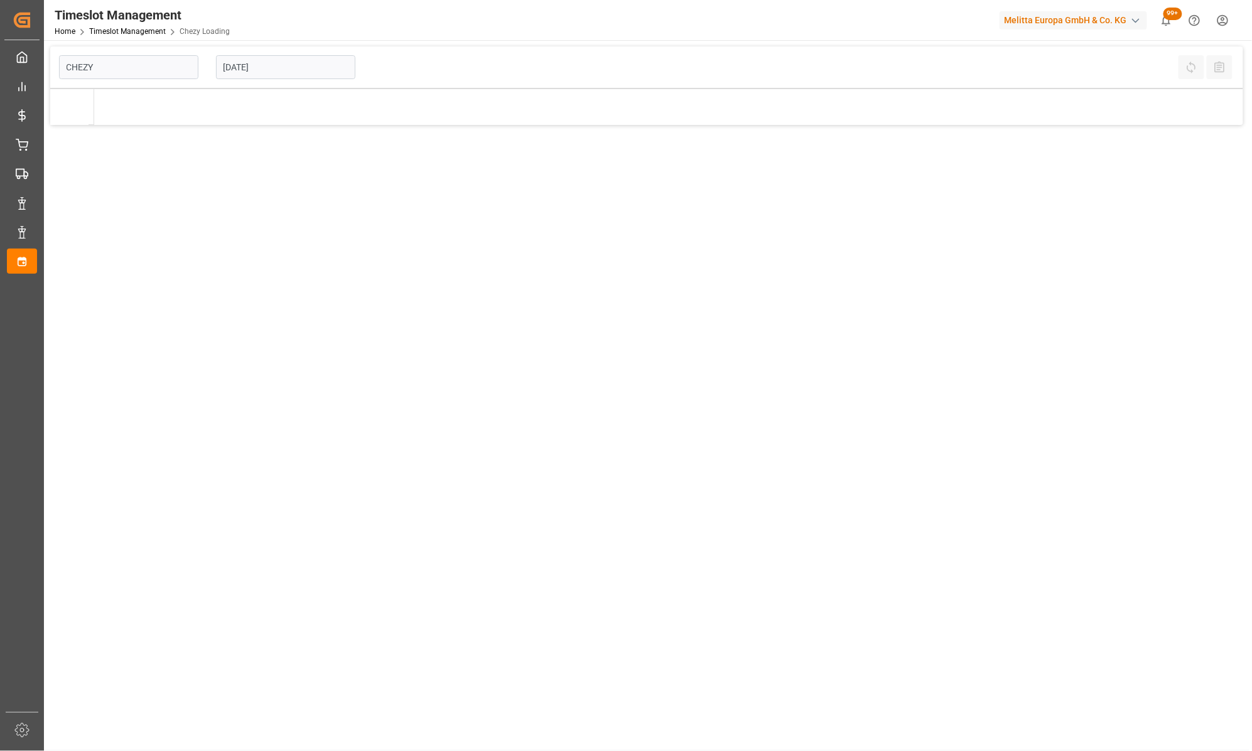
type input "Chezy Loading"
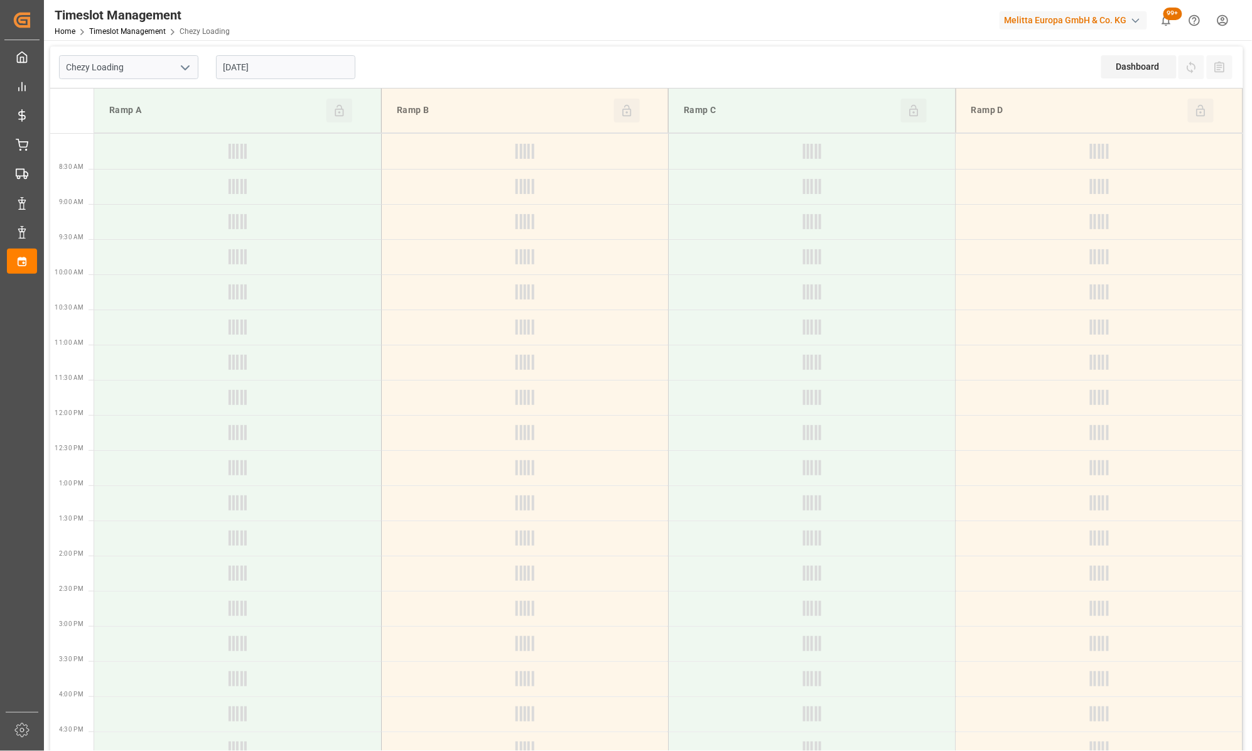
click at [333, 64] on input "[DATE]" at bounding box center [285, 67] width 139 height 24
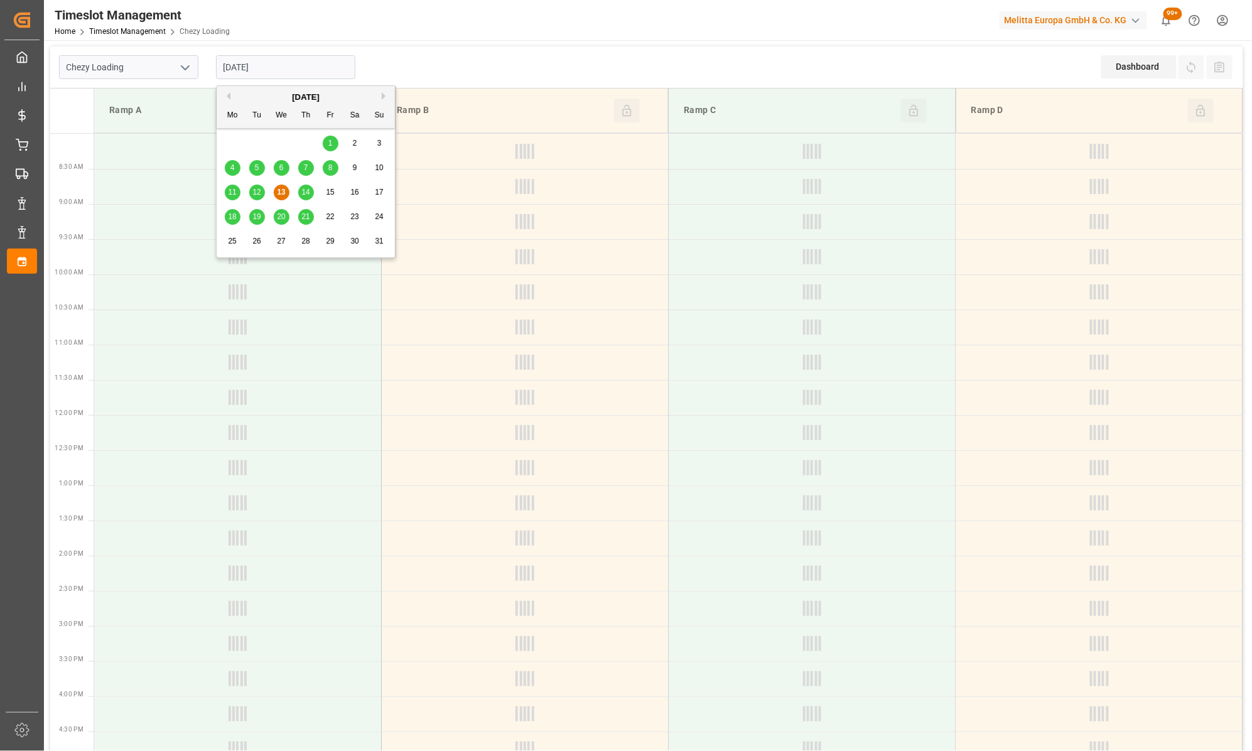
click at [312, 187] on div "14" at bounding box center [306, 192] width 16 height 15
type input "[DATE]"
